Goal: Task Accomplishment & Management: Manage account settings

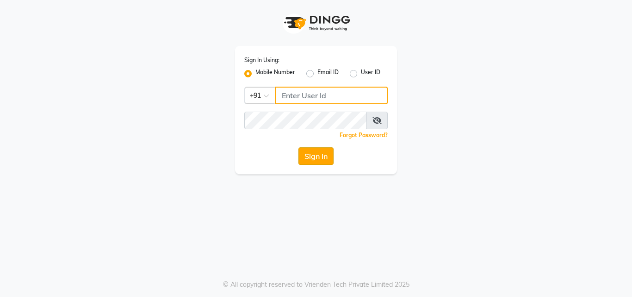
type input "7814061962"
click at [329, 154] on button "Sign In" at bounding box center [316, 156] width 35 height 18
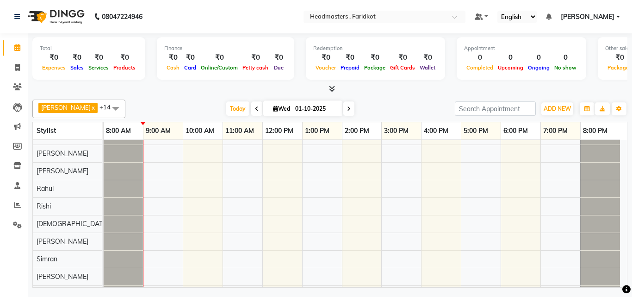
click at [255, 107] on icon at bounding box center [257, 109] width 4 height 6
type input "30-09-2025"
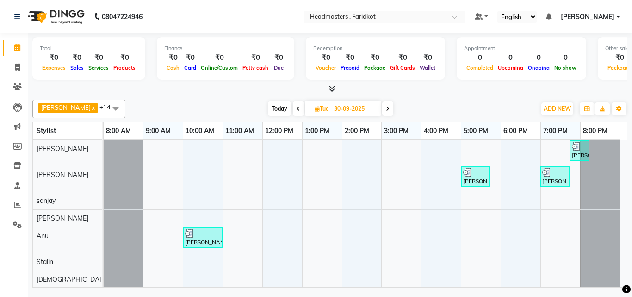
scroll to position [150, 0]
click at [482, 202] on div "[PERSON_NAME], TK02, 01:00 PM-02:00 PM, HCG - Hair Cut by Senior Hair Stylist […" at bounding box center [366, 138] width 524 height 297
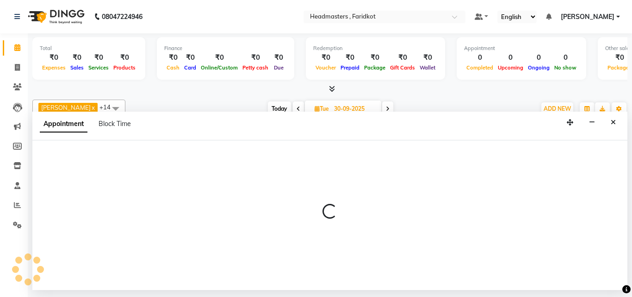
select select "84198"
select select "tentative"
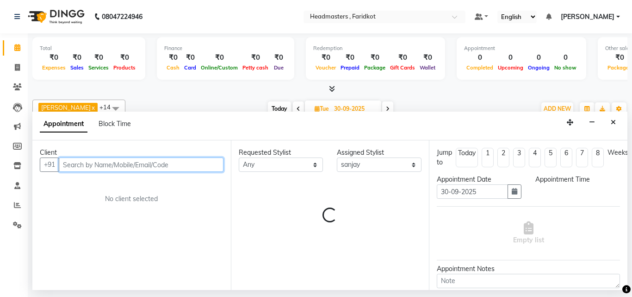
select select "1020"
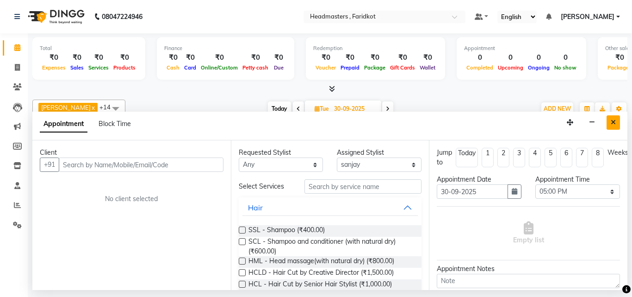
click at [615, 117] on button "Close" at bounding box center [613, 122] width 13 height 14
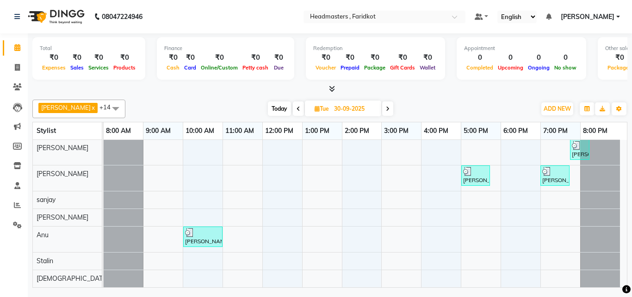
scroll to position [10, 0]
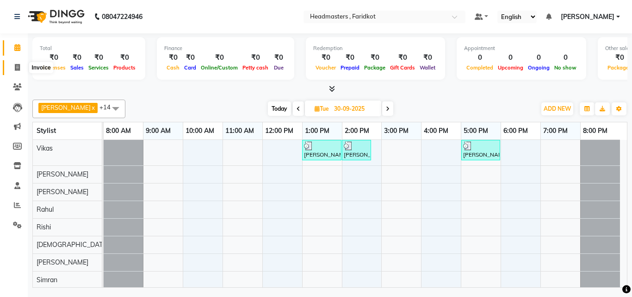
click at [13, 67] on span at bounding box center [17, 67] width 16 height 11
select select "service"
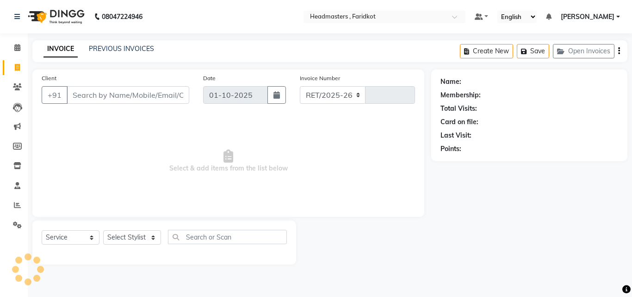
select select "7919"
type input "1352"
click at [135, 48] on link "PREVIOUS INVOICES" at bounding box center [121, 48] width 65 height 8
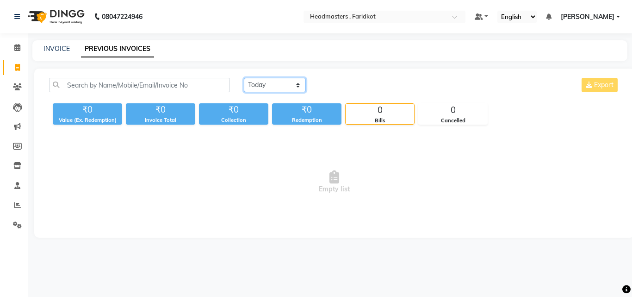
click at [302, 82] on select "[DATE] [DATE] Custom Range" at bounding box center [275, 85] width 62 height 14
select select "range"
click at [244, 78] on select "[DATE] [DATE] Custom Range" at bounding box center [275, 85] width 62 height 14
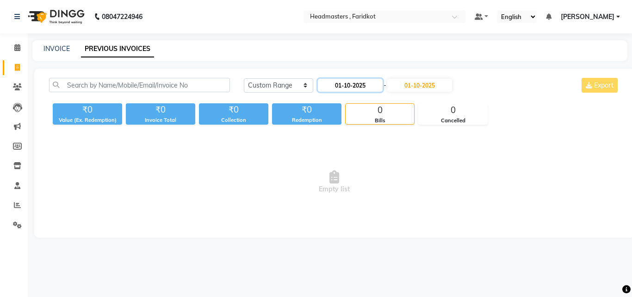
click at [344, 87] on input "01-10-2025" at bounding box center [350, 85] width 65 height 13
select select "10"
select select "2025"
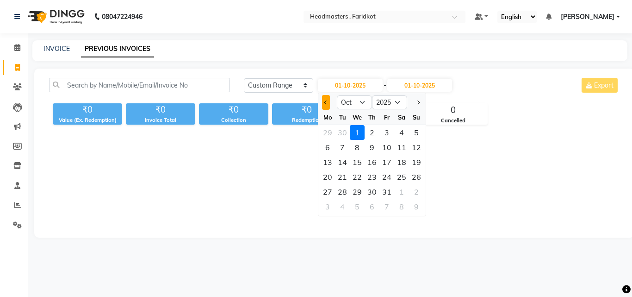
click at [325, 104] on button "Previous month" at bounding box center [326, 102] width 8 height 15
select select "9"
click at [325, 129] on div "1" at bounding box center [327, 132] width 15 height 15
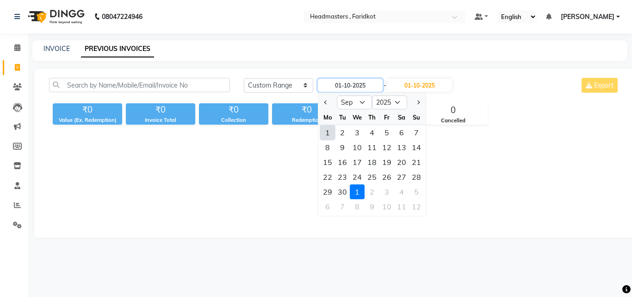
type input "01-09-2025"
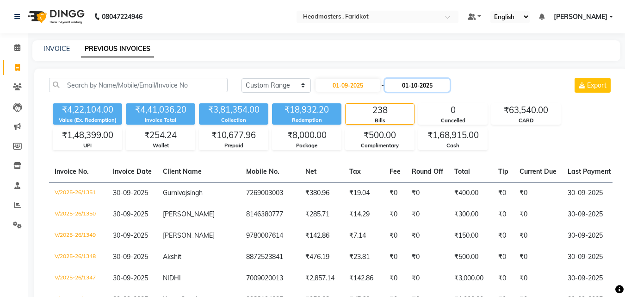
click at [428, 84] on input "01-10-2025" at bounding box center [417, 85] width 65 height 13
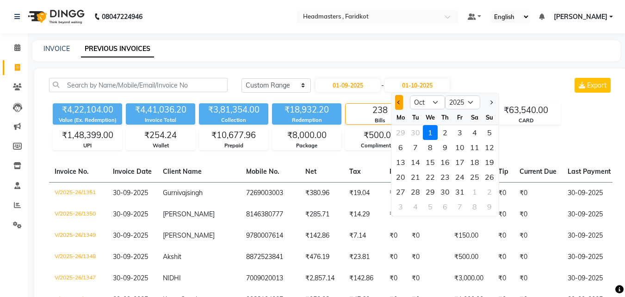
click at [402, 104] on button "Previous month" at bounding box center [399, 102] width 8 height 15
select select "9"
click at [415, 193] on div "30" at bounding box center [415, 191] width 15 height 15
type input "30-09-2025"
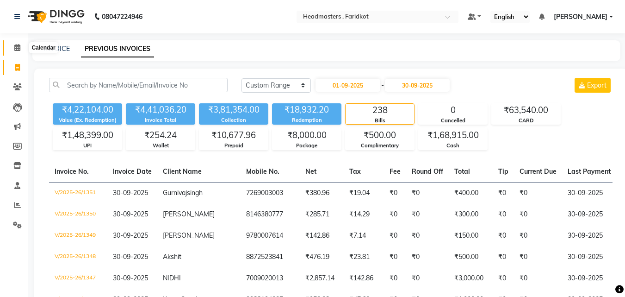
click at [17, 48] on icon at bounding box center [17, 47] width 6 height 7
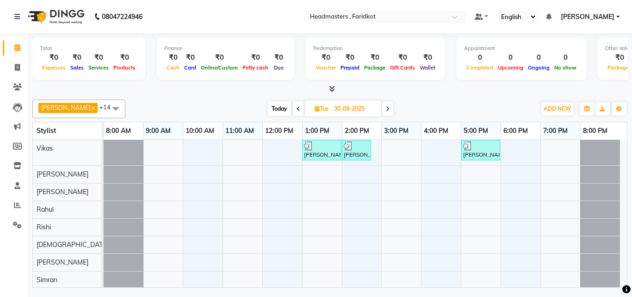
click at [386, 110] on icon at bounding box center [388, 109] width 4 height 6
type input "01-10-2025"
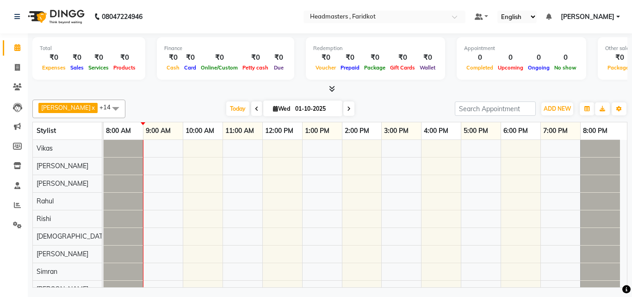
click at [331, 88] on icon at bounding box center [332, 88] width 6 height 7
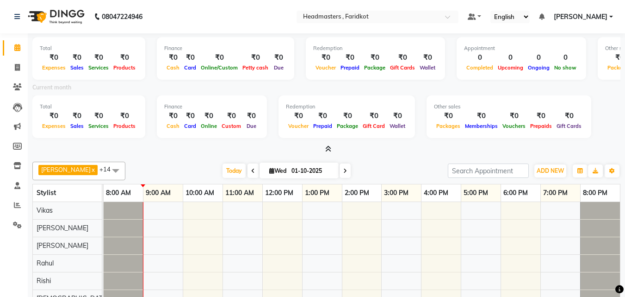
click at [267, 171] on span "Wed" at bounding box center [278, 170] width 22 height 7
select select "10"
select select "2025"
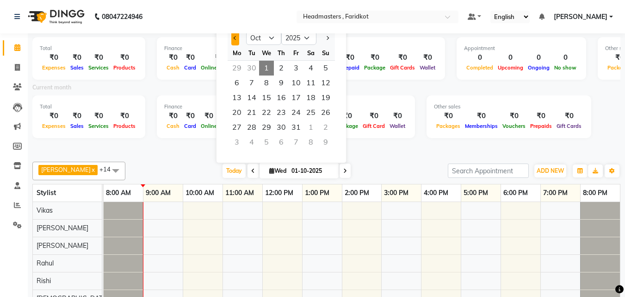
click at [234, 35] on button "Previous month" at bounding box center [235, 38] width 8 height 15
select select "9"
click at [230, 70] on span "1" at bounding box center [237, 68] width 15 height 15
type input "01-09-2025"
